Goal: Find specific page/section: Find specific page/section

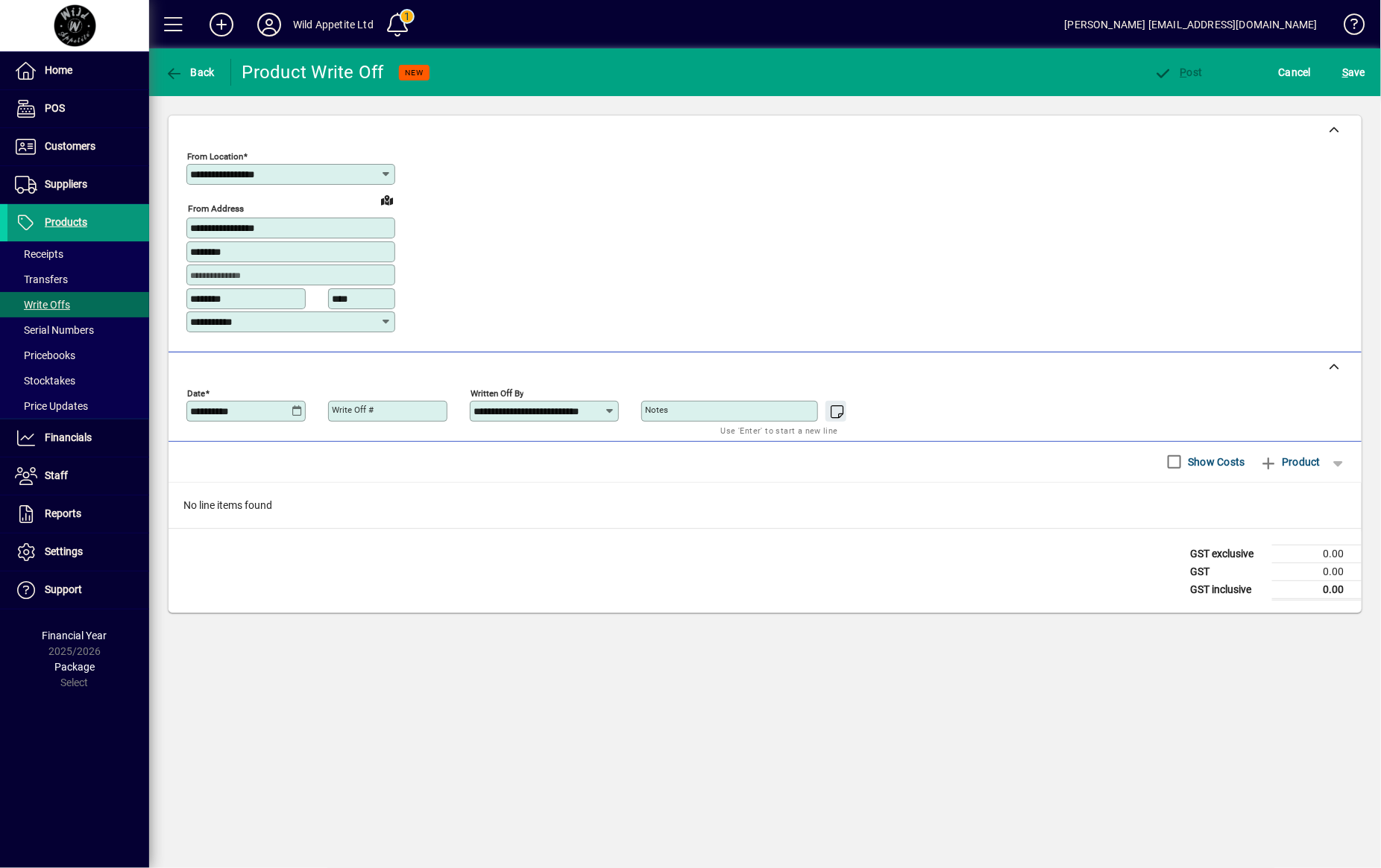
click at [69, 230] on span "Products" at bounding box center [47, 223] width 80 height 18
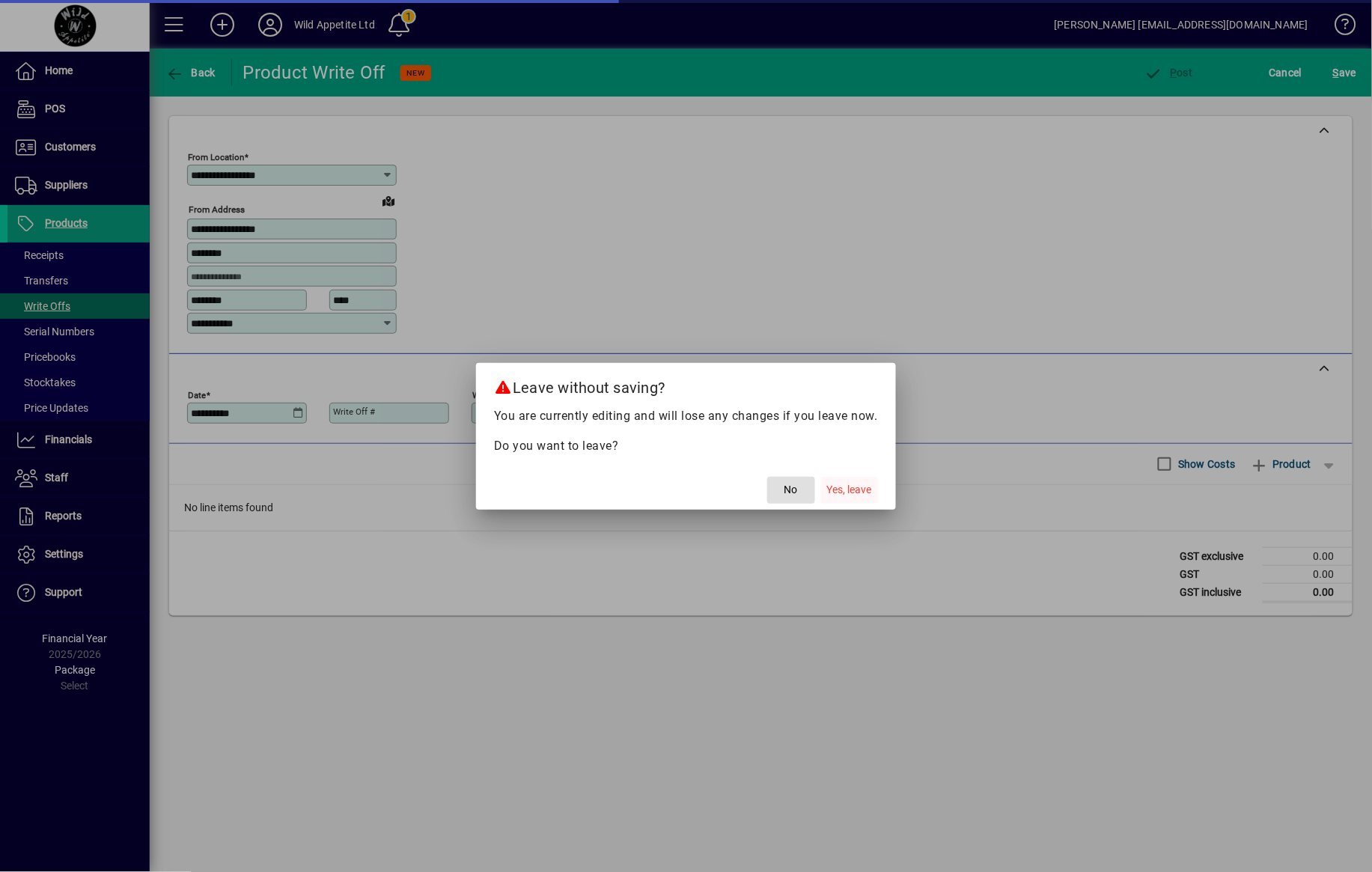
click at [865, 491] on span "Yes, leave" at bounding box center [849, 490] width 45 height 16
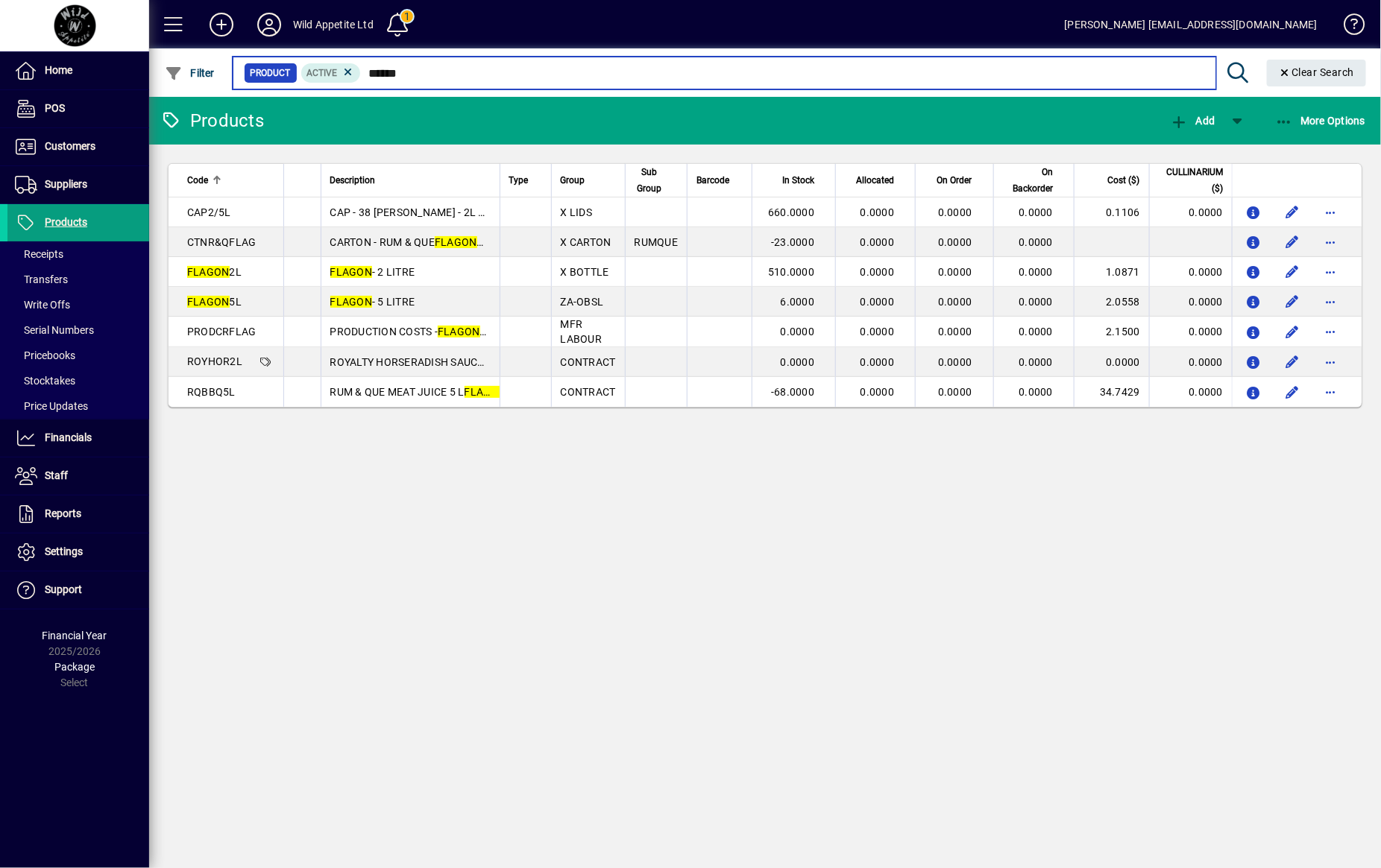
type input "******"
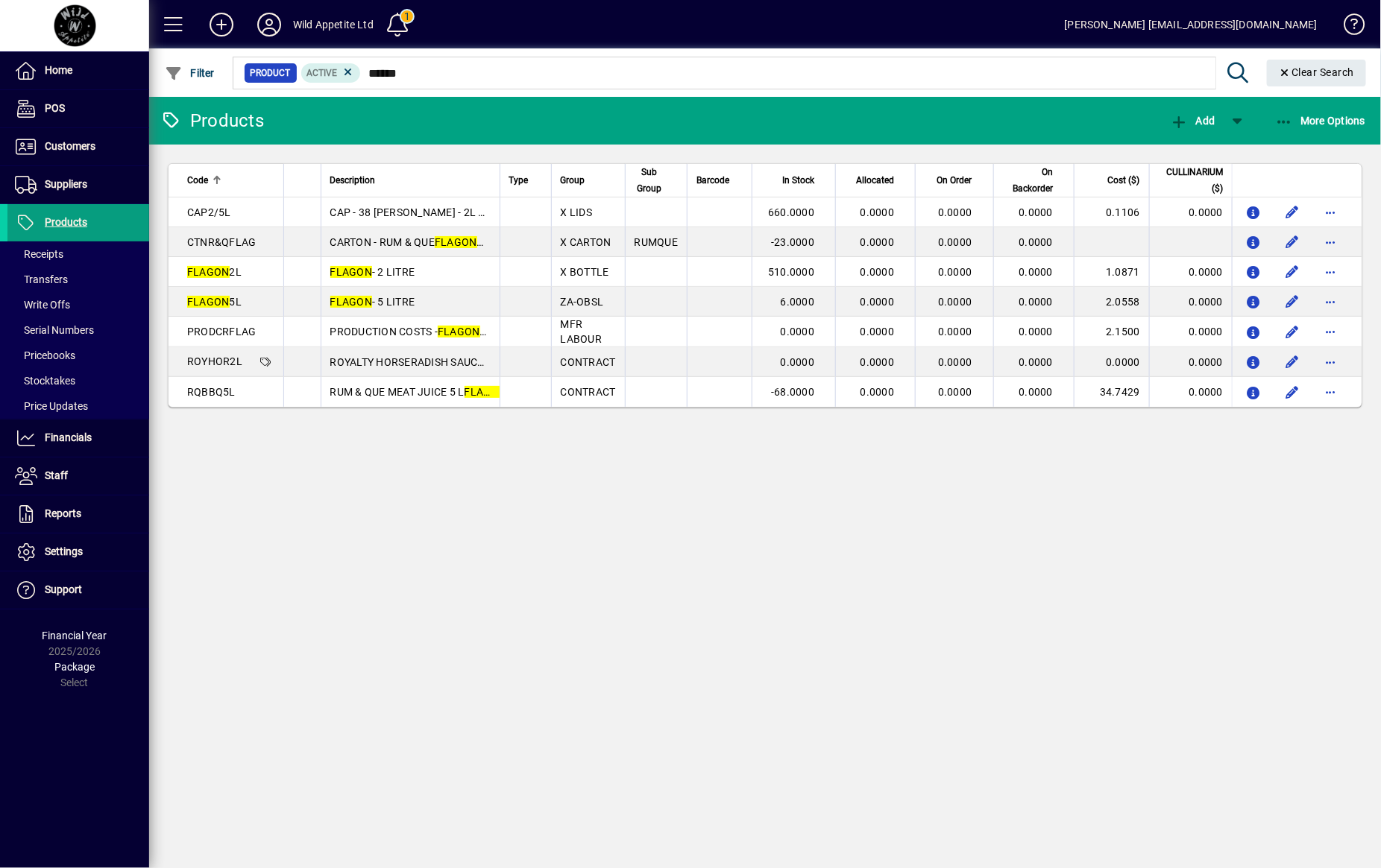
click at [567, 757] on div "Products Add More Options Code Description Type Group Sub Group Barcode In Stoc…" at bounding box center [764, 482] width 1231 height 771
